Goal: Transaction & Acquisition: Purchase product/service

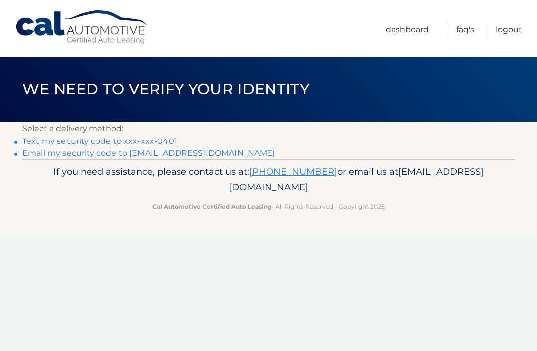
click at [163, 146] on link "Text my security code to xxx-xxx-0401" at bounding box center [99, 141] width 155 height 9
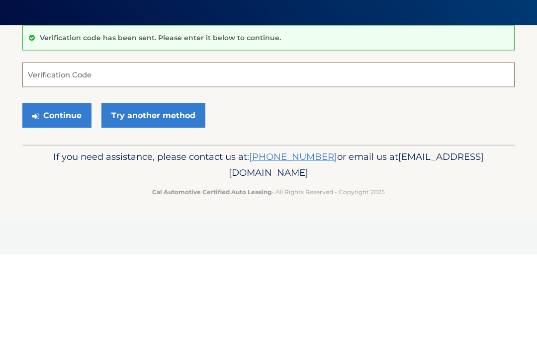
click at [168, 159] on input "Verification Code" at bounding box center [268, 171] width 492 height 25
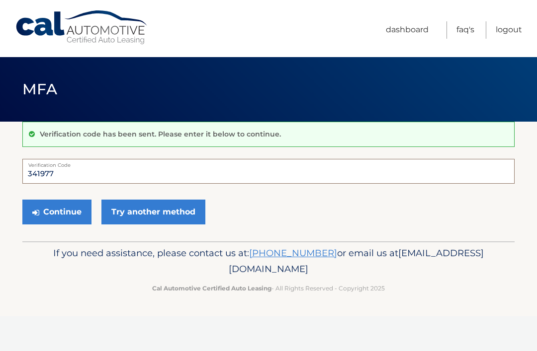
type input "341977"
click at [72, 211] on button "Continue" at bounding box center [56, 212] width 69 height 25
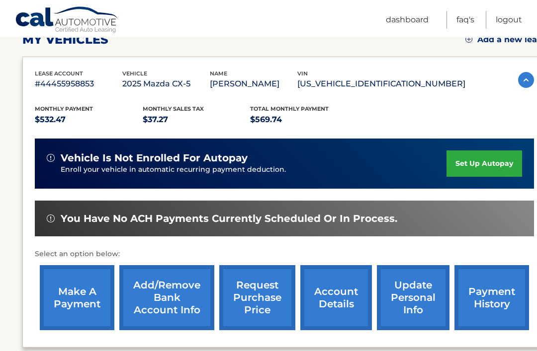
scroll to position [149, 0]
click at [86, 301] on link "make a payment" at bounding box center [77, 297] width 75 height 65
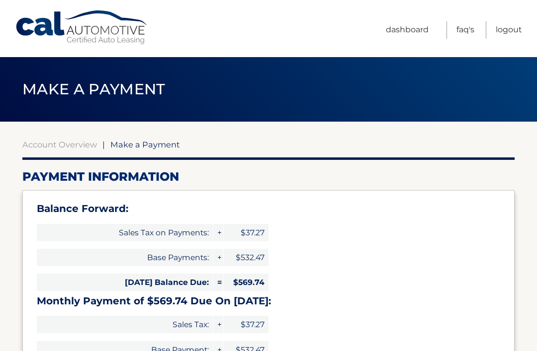
select select "ZGE4ZDVlNjEtYWI3My00MWIxLTk5MGYtMGQxNDJjZDQ2NDFj"
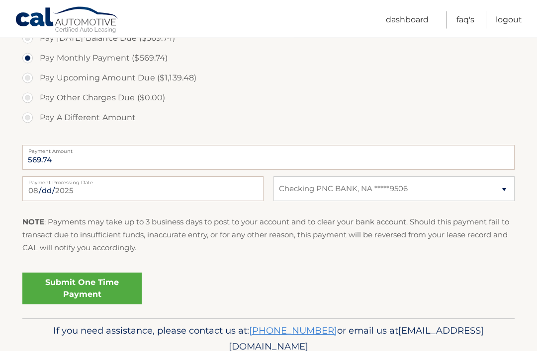
scroll to position [383, 0]
click at [92, 289] on link "Submit One Time Payment" at bounding box center [81, 289] width 119 height 32
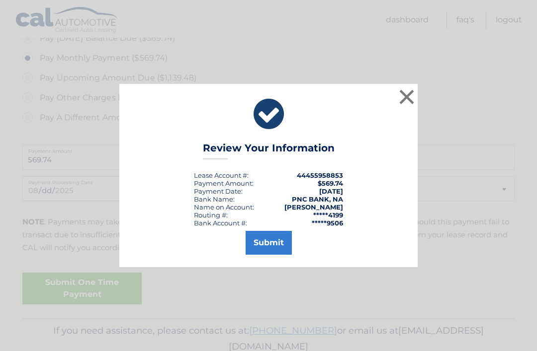
click at [276, 255] on button "Submit" at bounding box center [269, 243] width 46 height 24
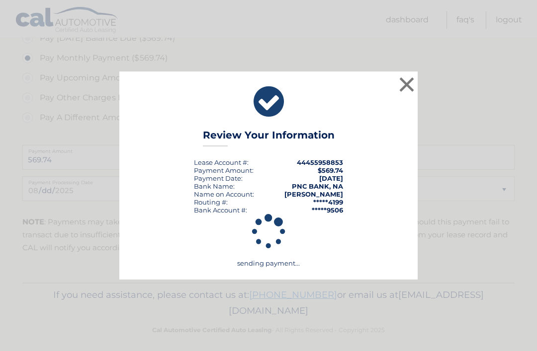
scroll to position [355, 0]
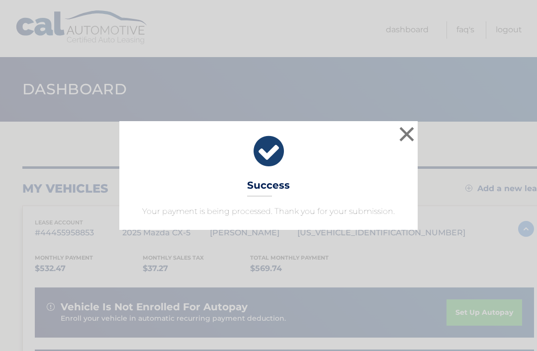
click at [408, 141] on button "×" at bounding box center [407, 134] width 20 height 20
